Goal: Information Seeking & Learning: Learn about a topic

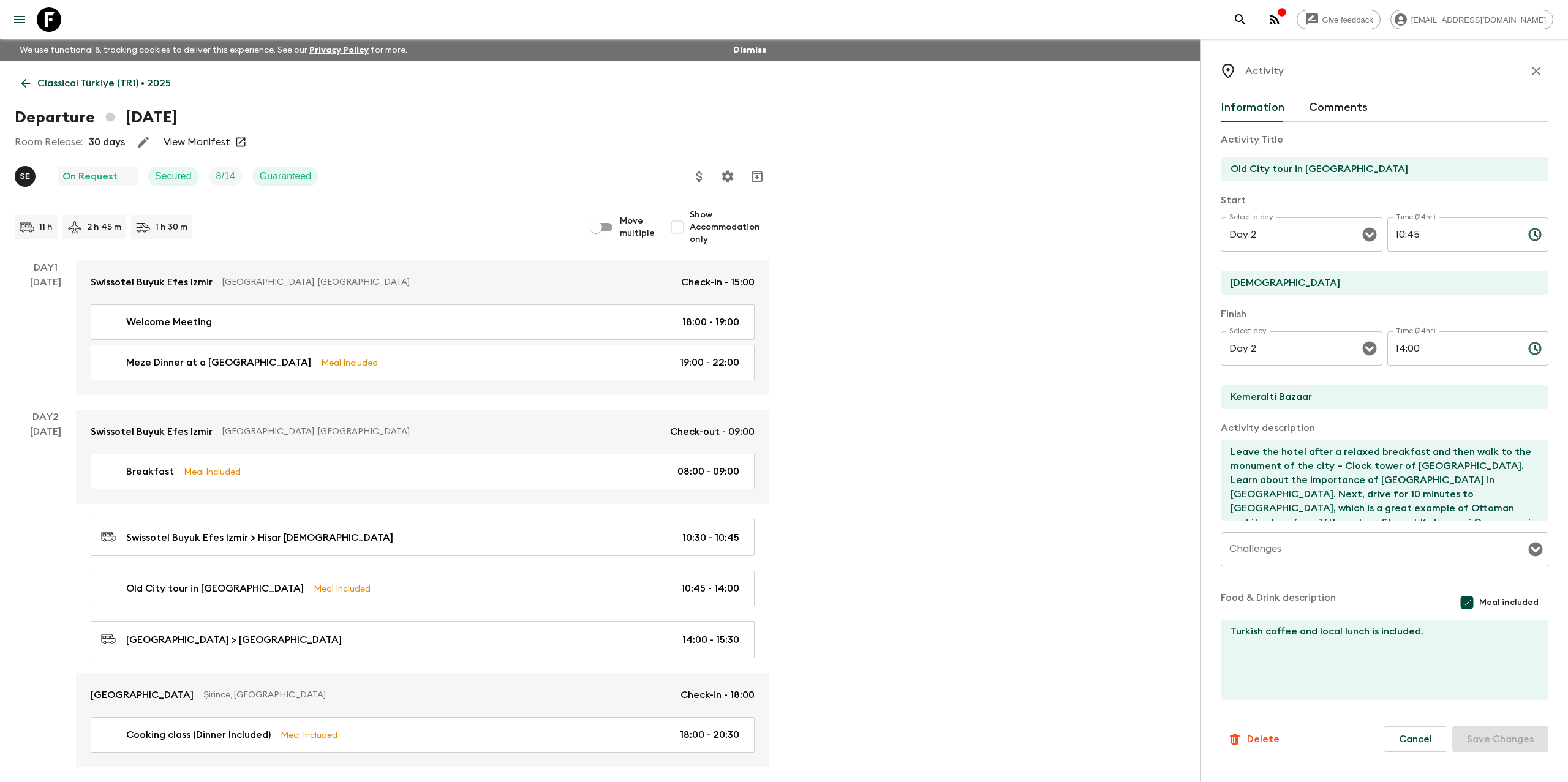
click at [1535, 73] on icon "button" at bounding box center [1536, 71] width 15 height 15
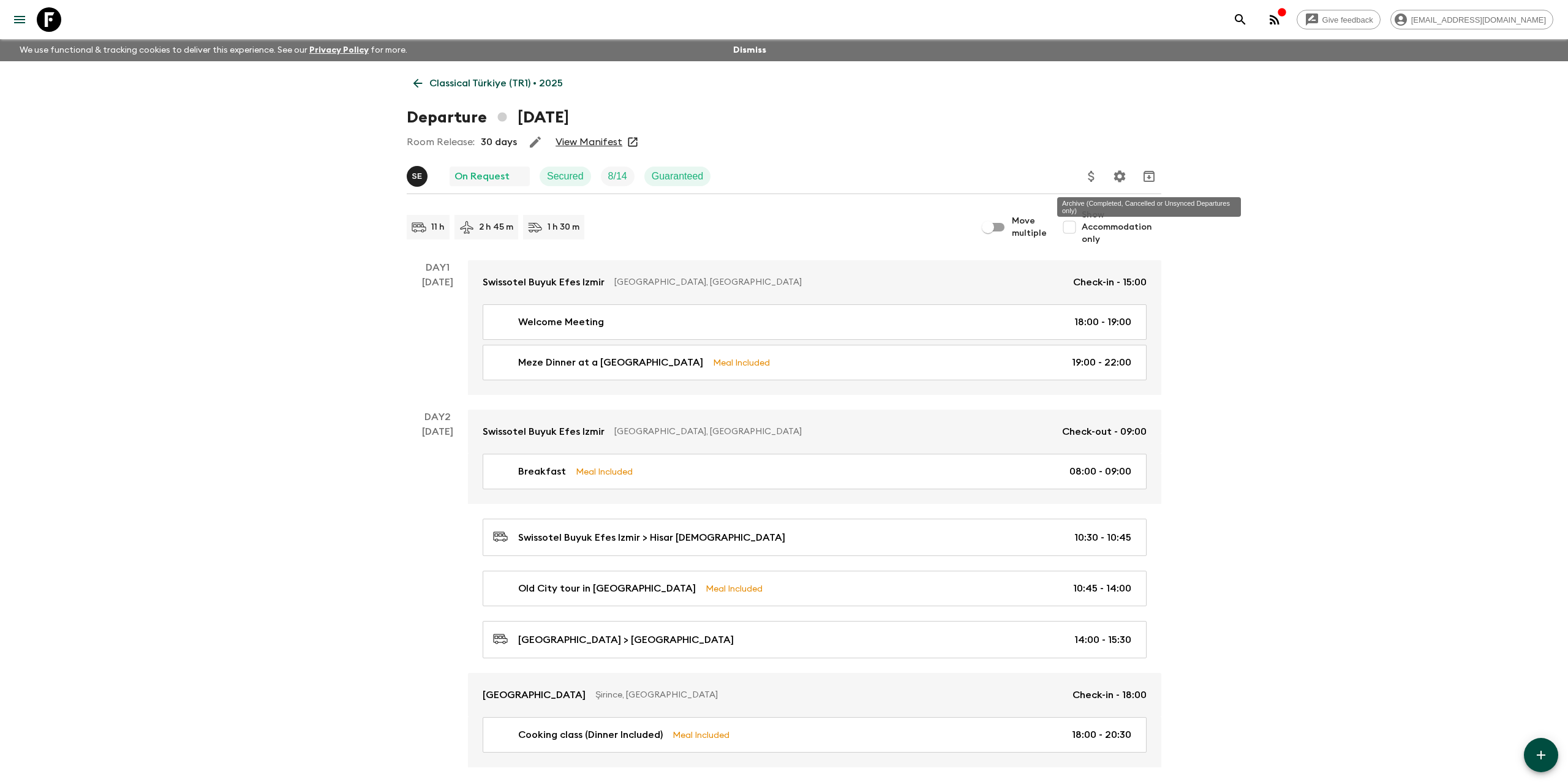
click at [1150, 176] on icon "Archive (Completed, Cancelled or Unsynced Departures only)" at bounding box center [1149, 176] width 15 height 15
click at [779, 116] on div "Departure [DATE]" at bounding box center [784, 118] width 754 height 25
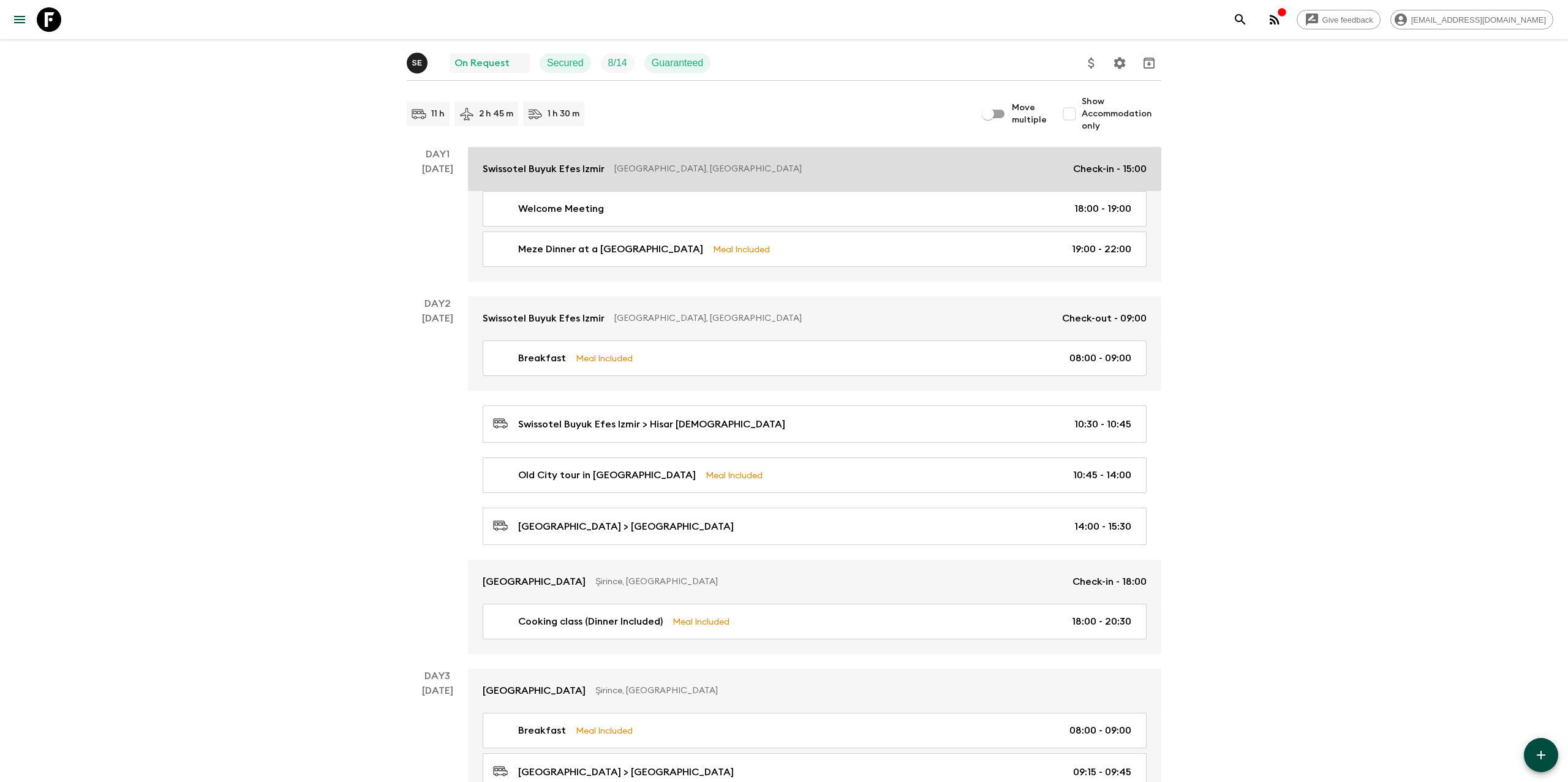
scroll to position [111, 0]
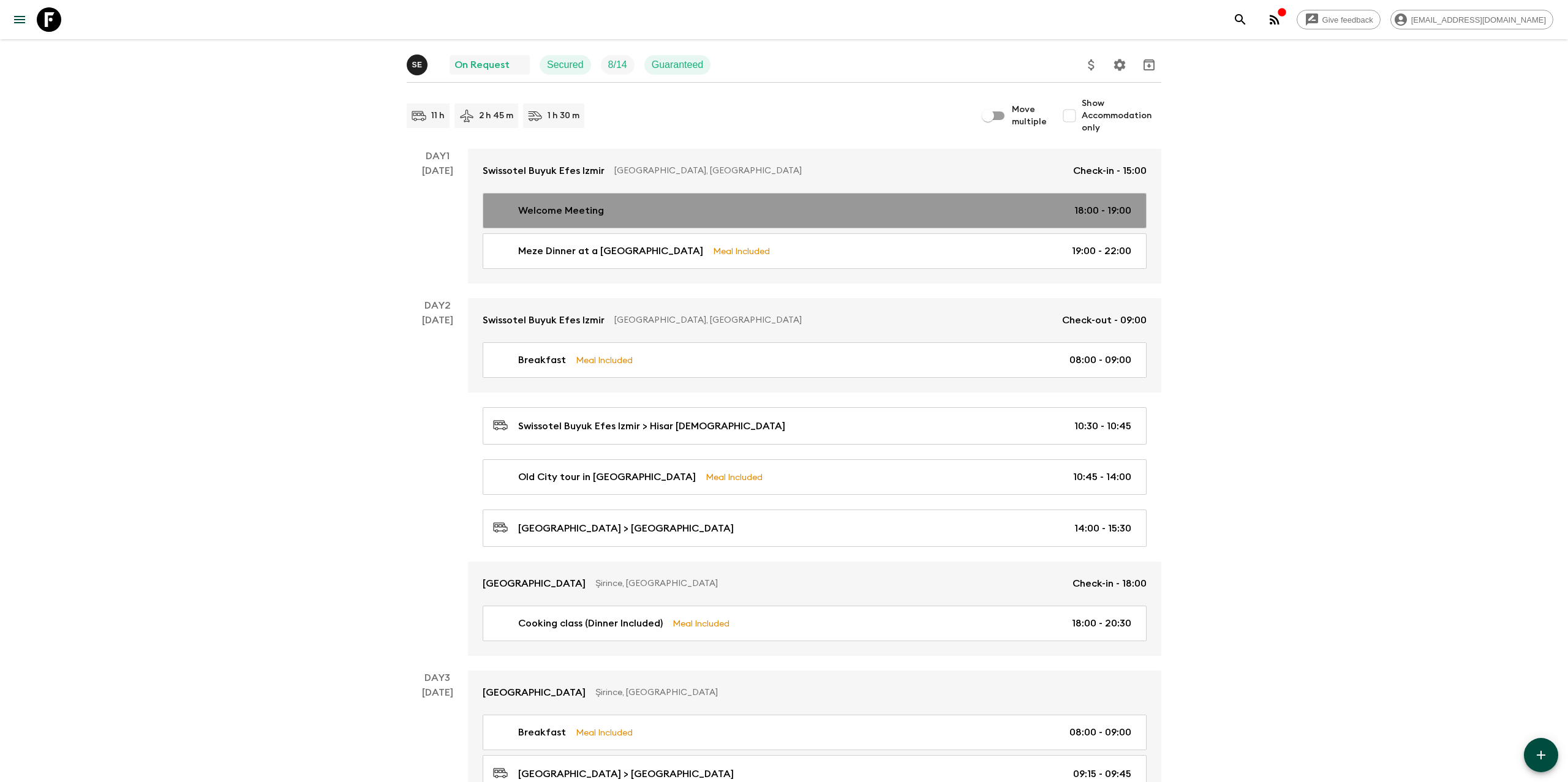
click at [990, 205] on div "Welcome Meeting 18:00 - 19:00" at bounding box center [812, 211] width 638 height 15
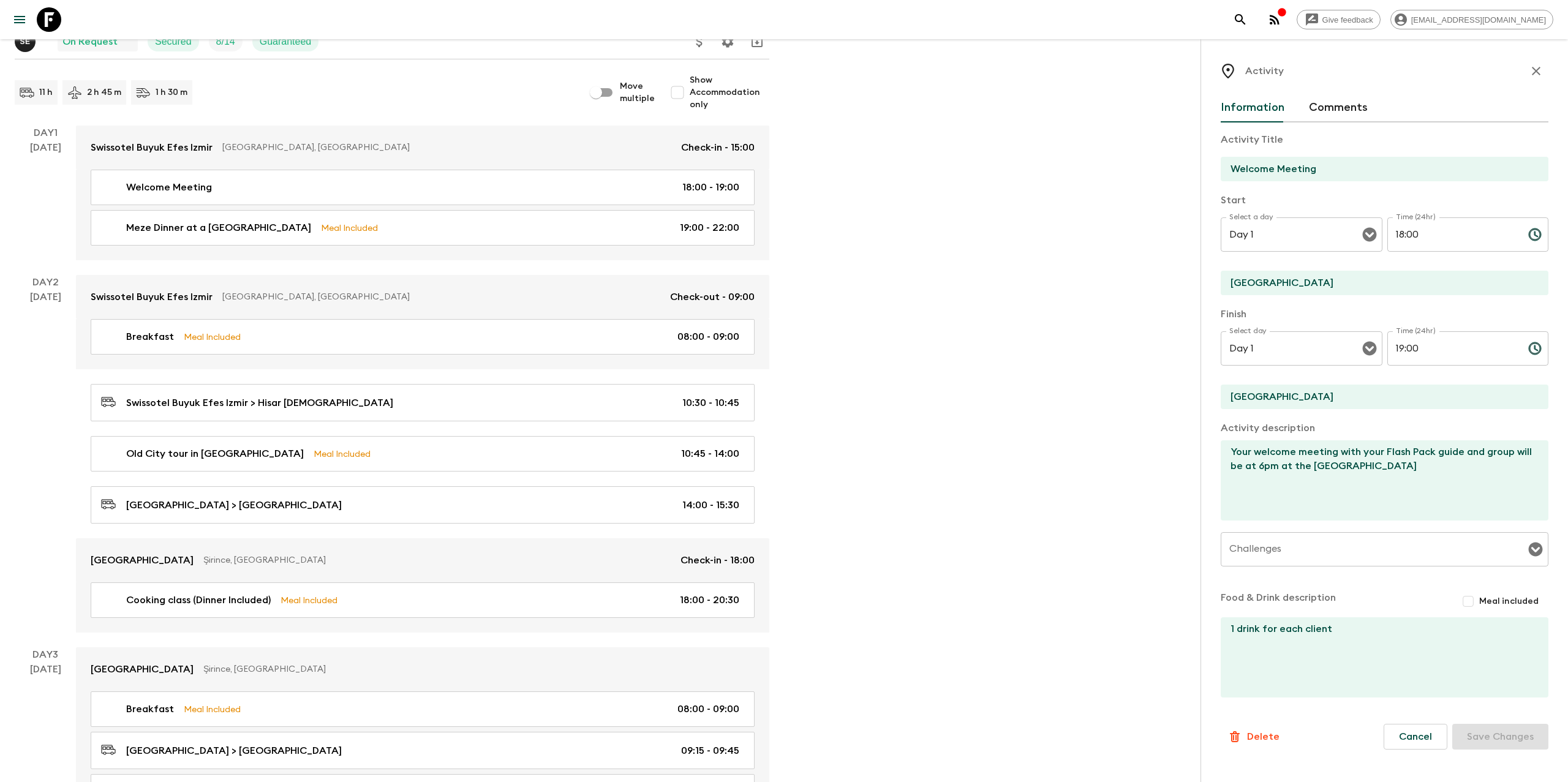
scroll to position [135, 0]
click at [1531, 70] on icon "button" at bounding box center [1536, 71] width 15 height 15
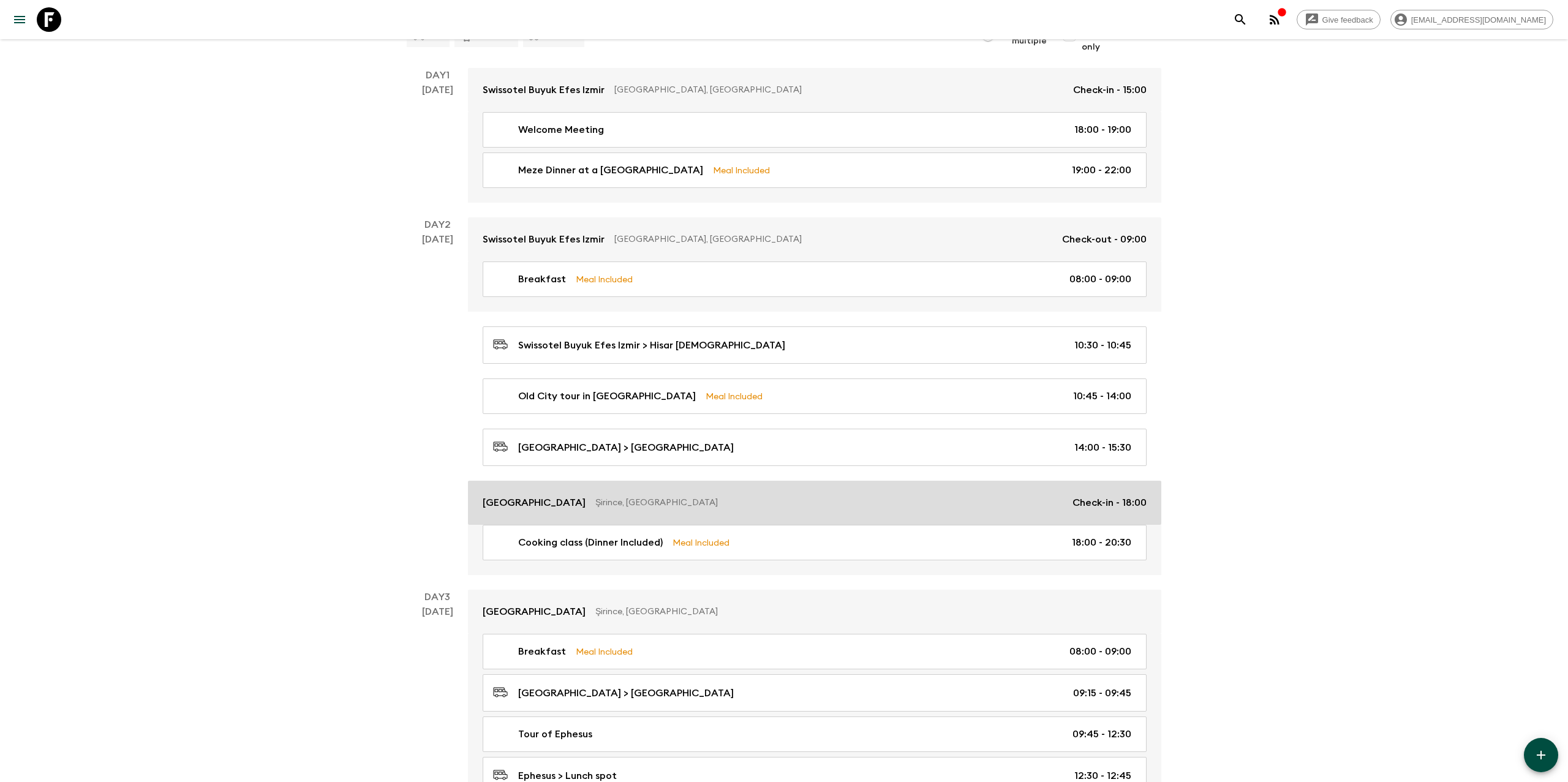
scroll to position [194, 0]
